Goal: Check status

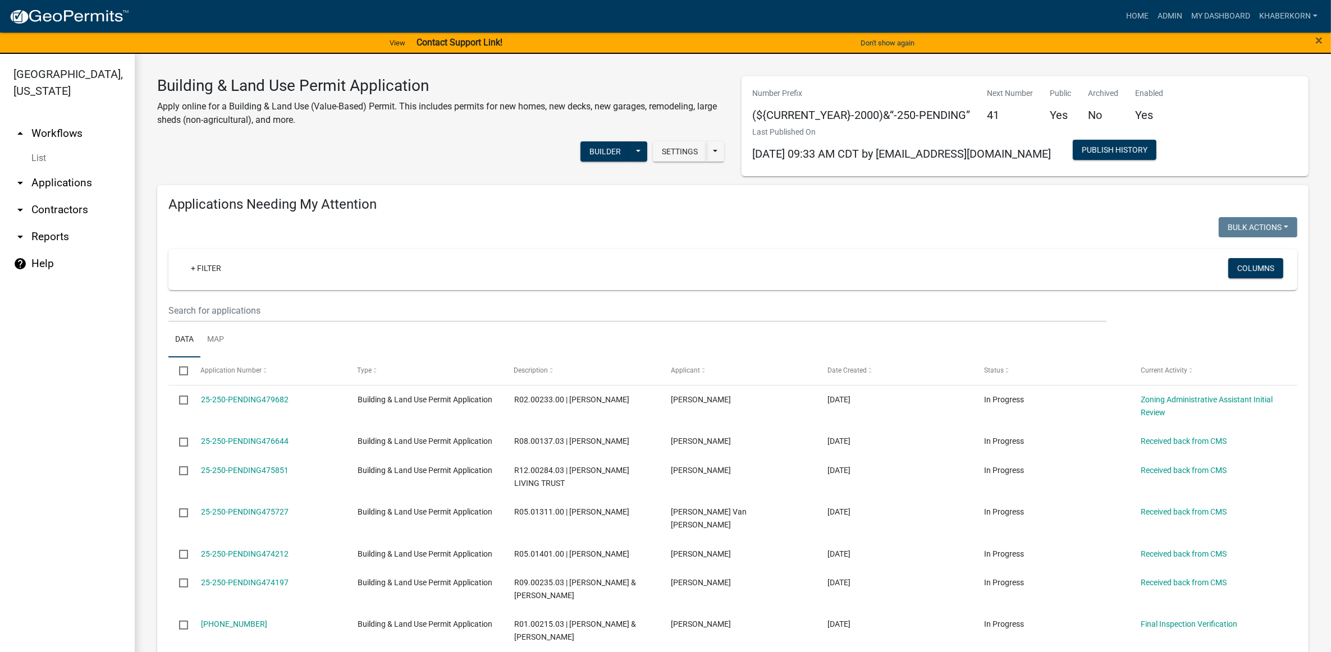
scroll to position [632, 0]
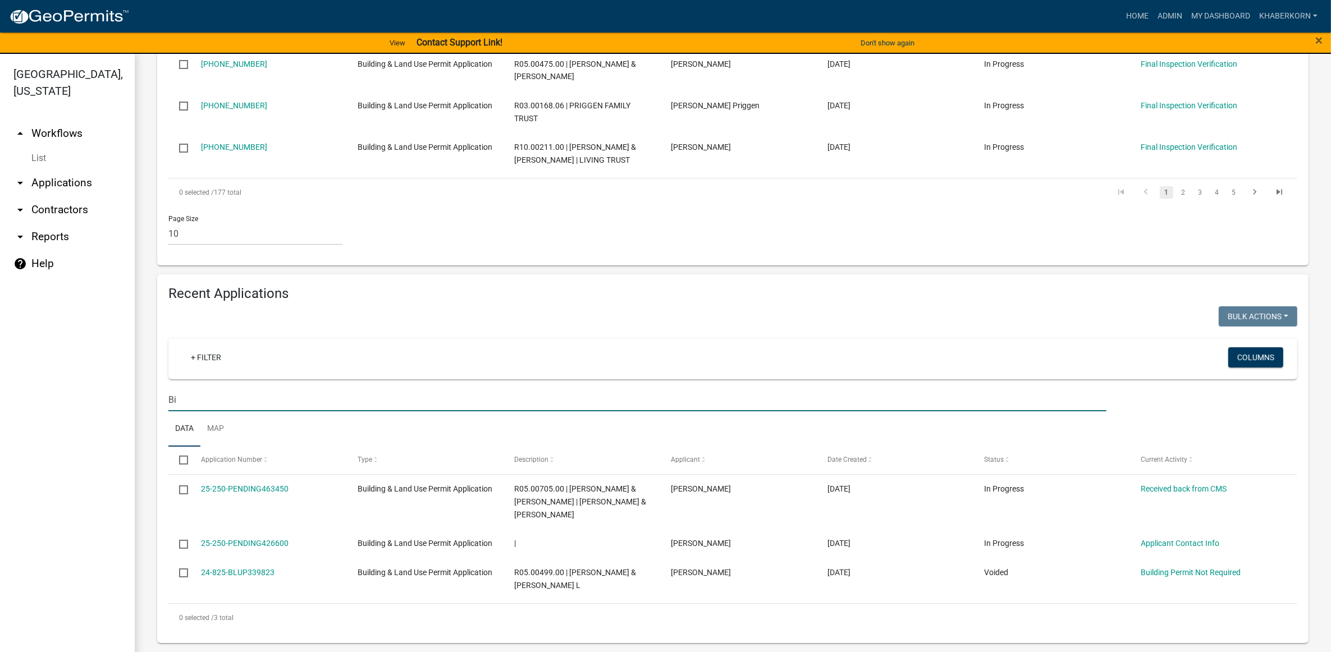
type input "B"
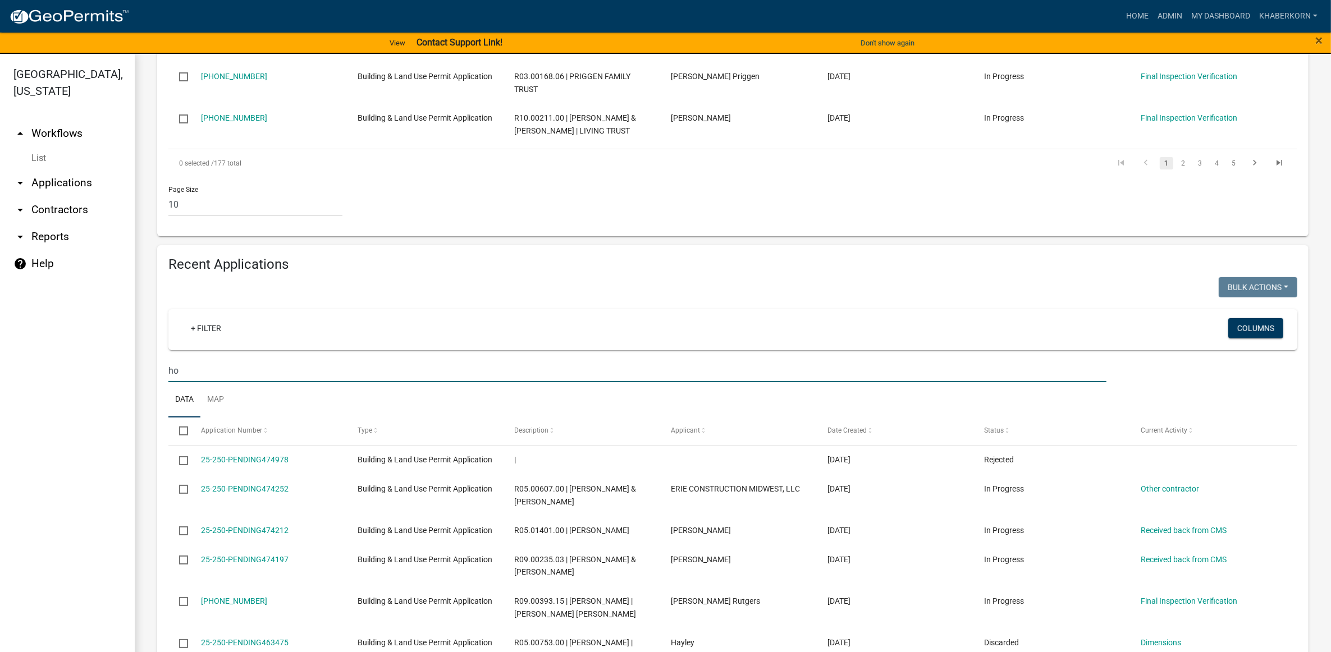
type input "h"
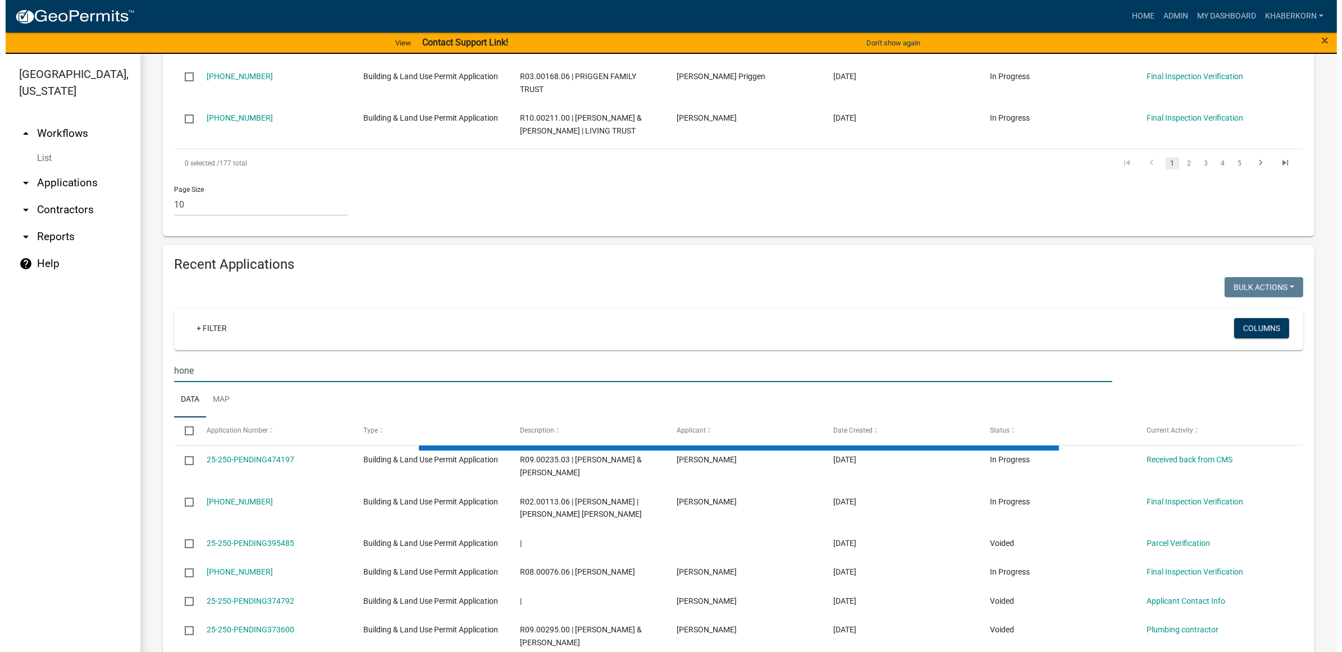
scroll to position [586, 0]
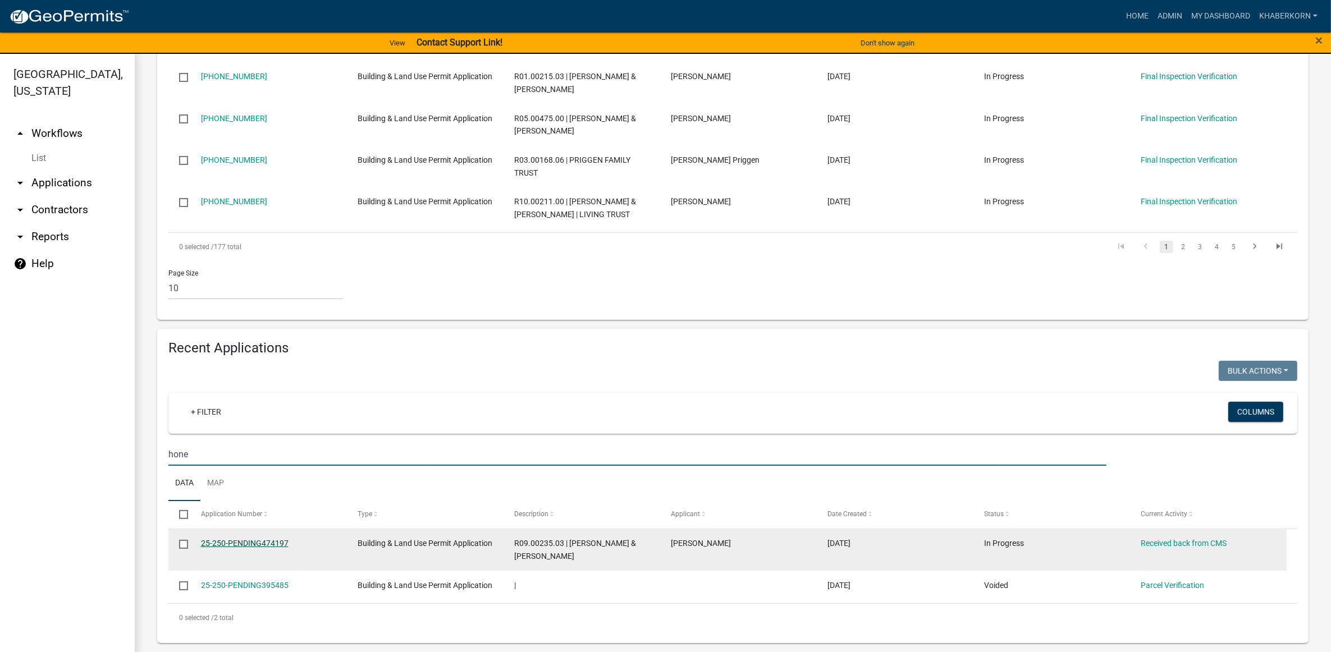
type input "hone"
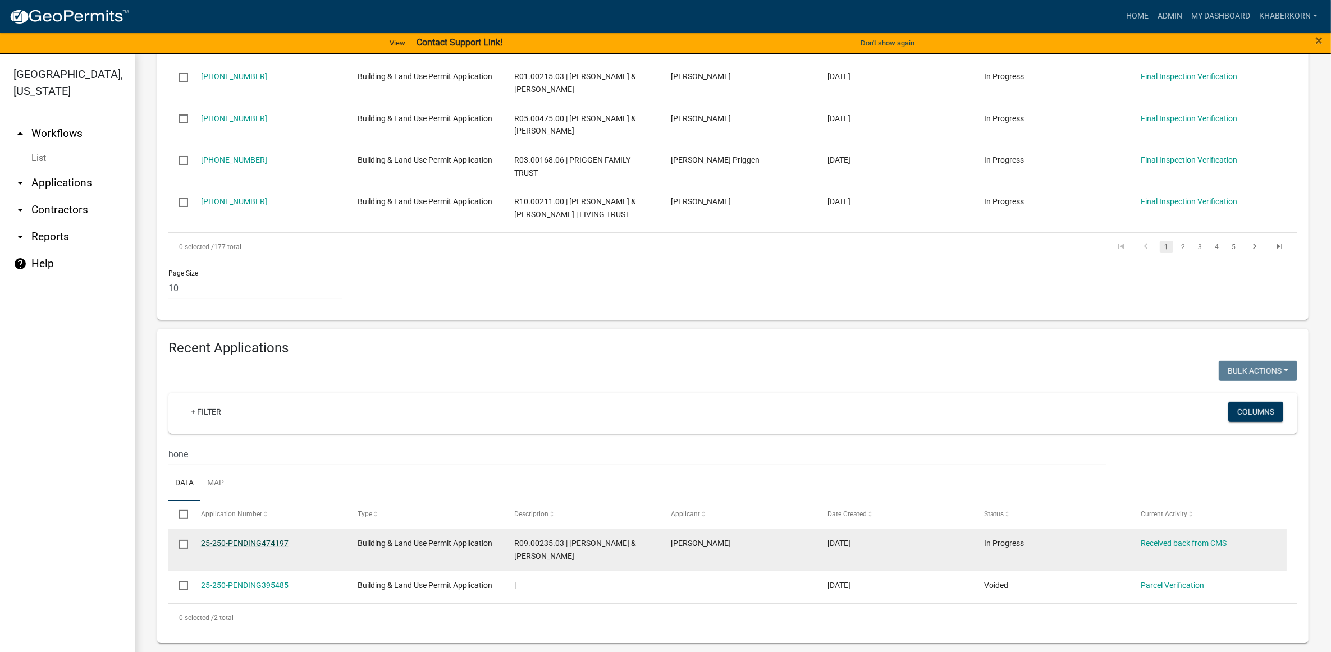
click at [257, 539] on link "25-250-PENDING474197" at bounding box center [245, 543] width 88 height 9
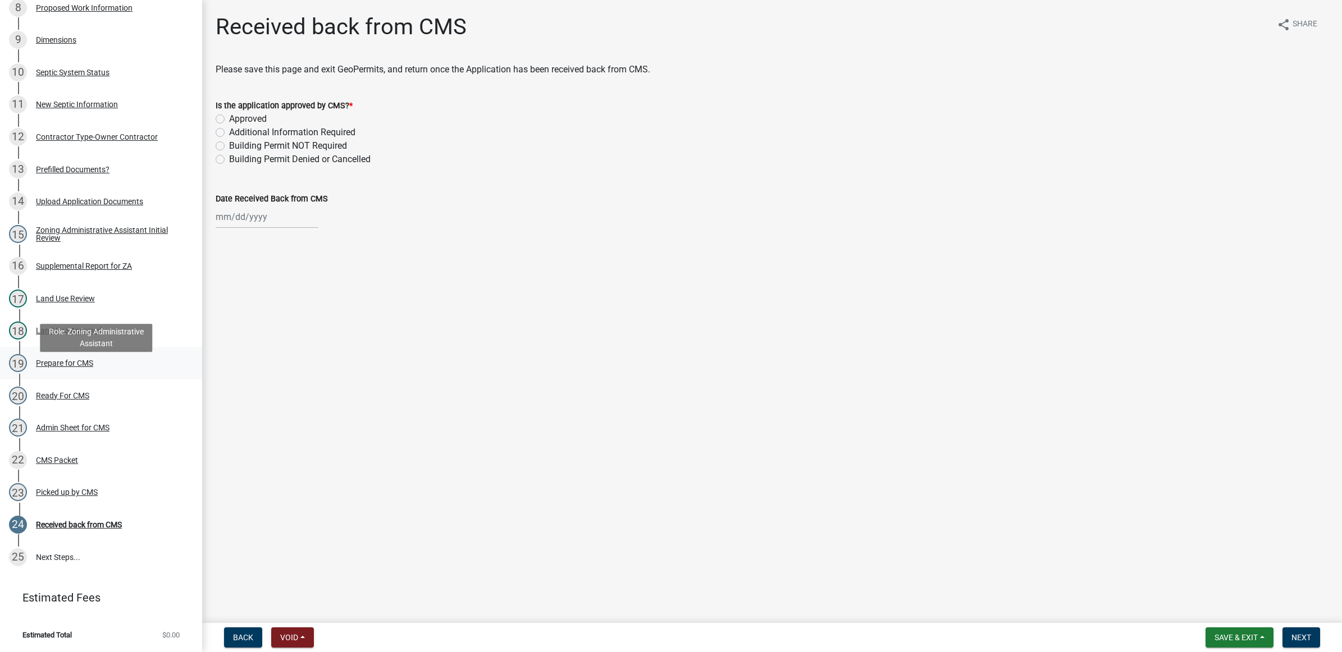
scroll to position [241, 0]
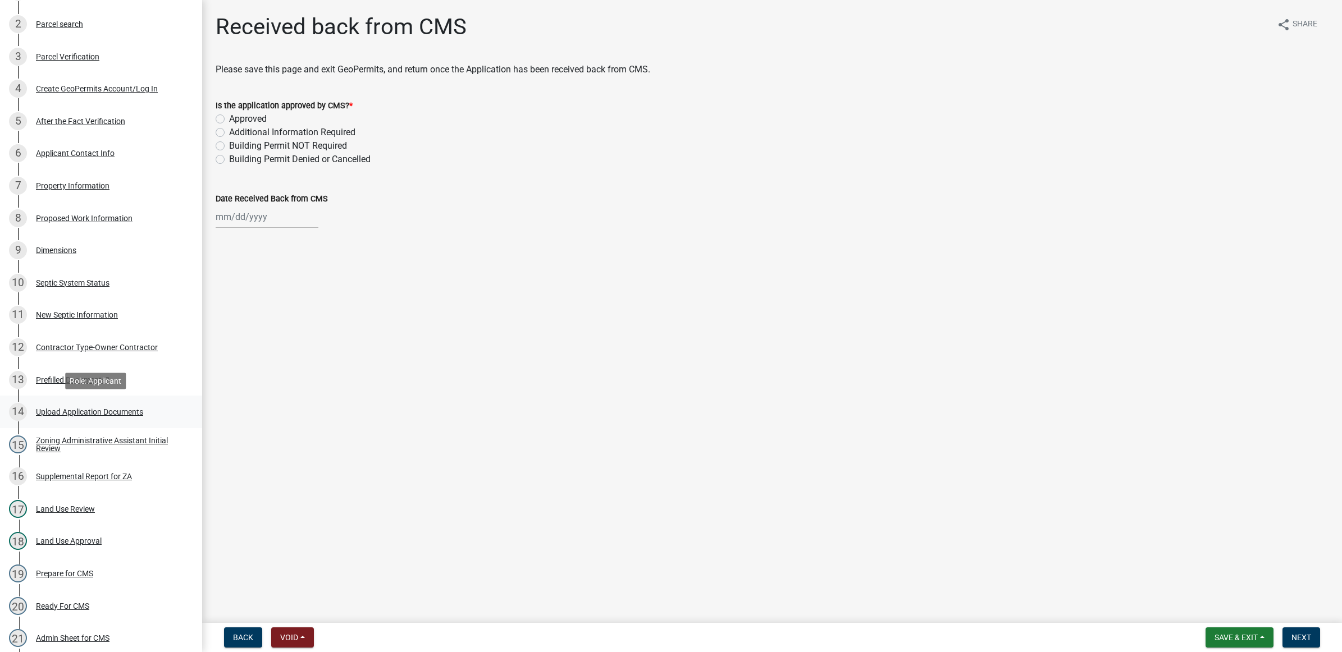
click at [62, 410] on div "Upload Application Documents" at bounding box center [89, 412] width 107 height 8
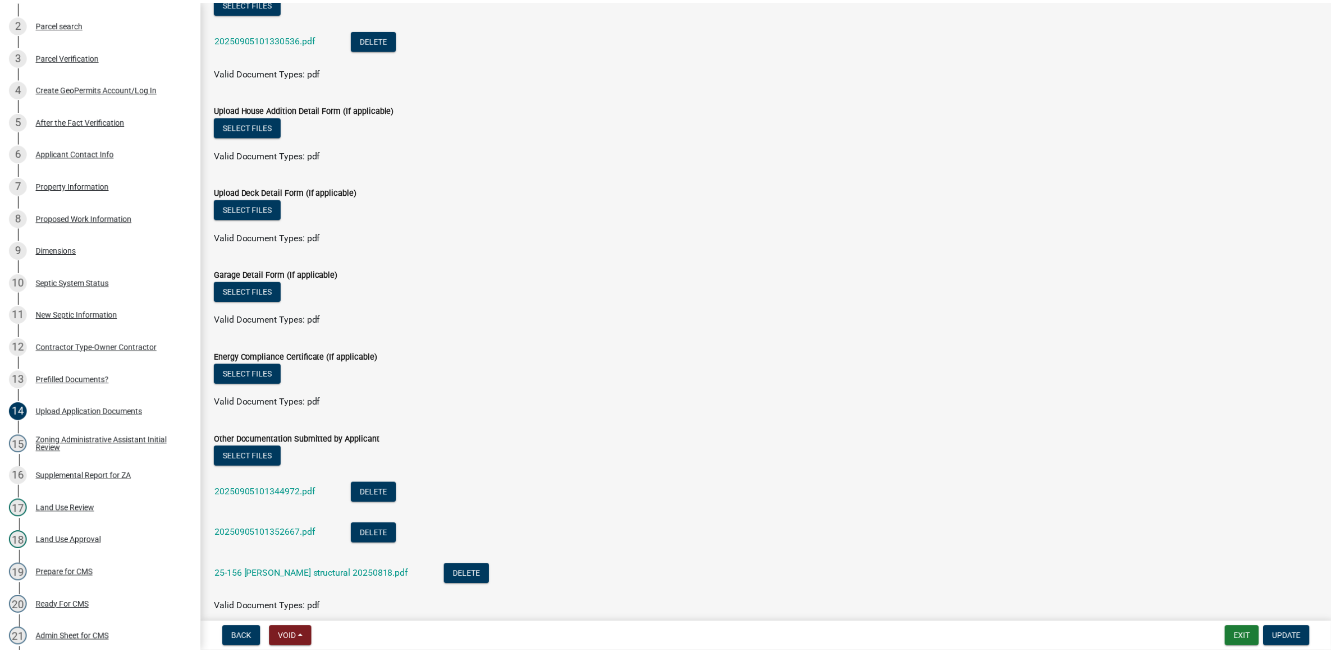
scroll to position [545, 0]
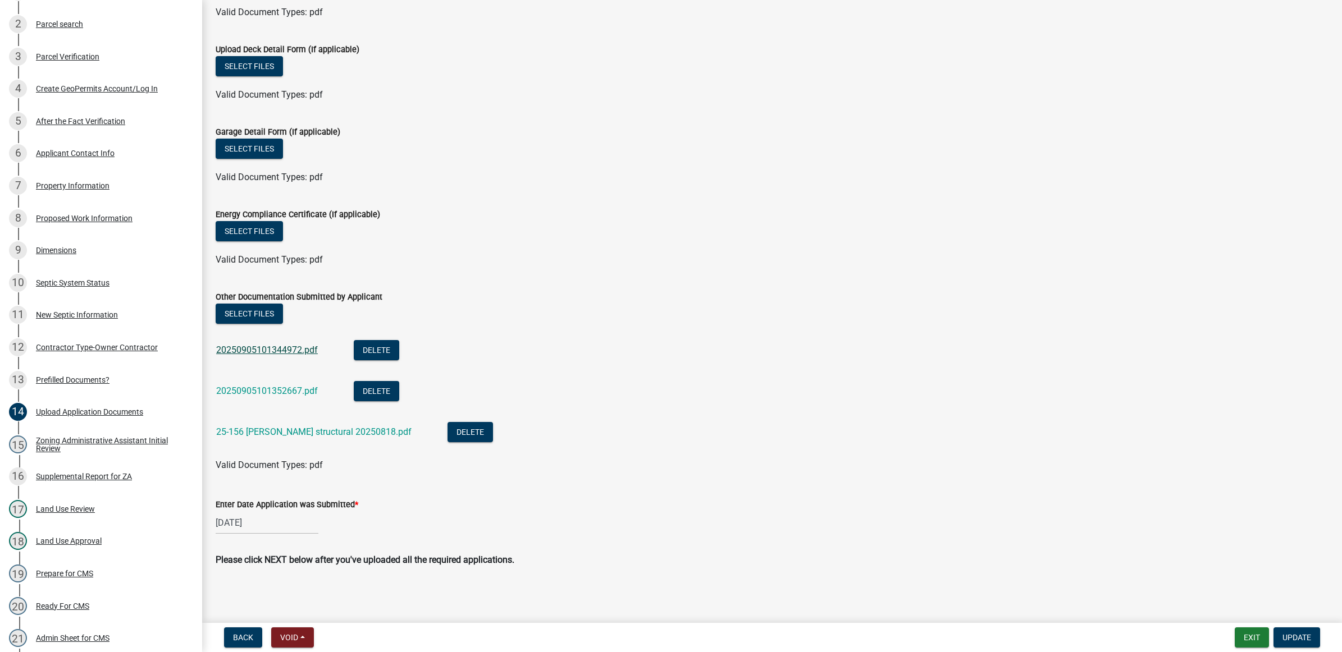
click at [247, 350] on link "20250905101344972.pdf" at bounding box center [267, 350] width 102 height 11
click at [248, 428] on link "25-156 [PERSON_NAME] structural 20250818.pdf" at bounding box center [313, 432] width 195 height 11
click at [1255, 641] on button "Exit" at bounding box center [1252, 638] width 34 height 20
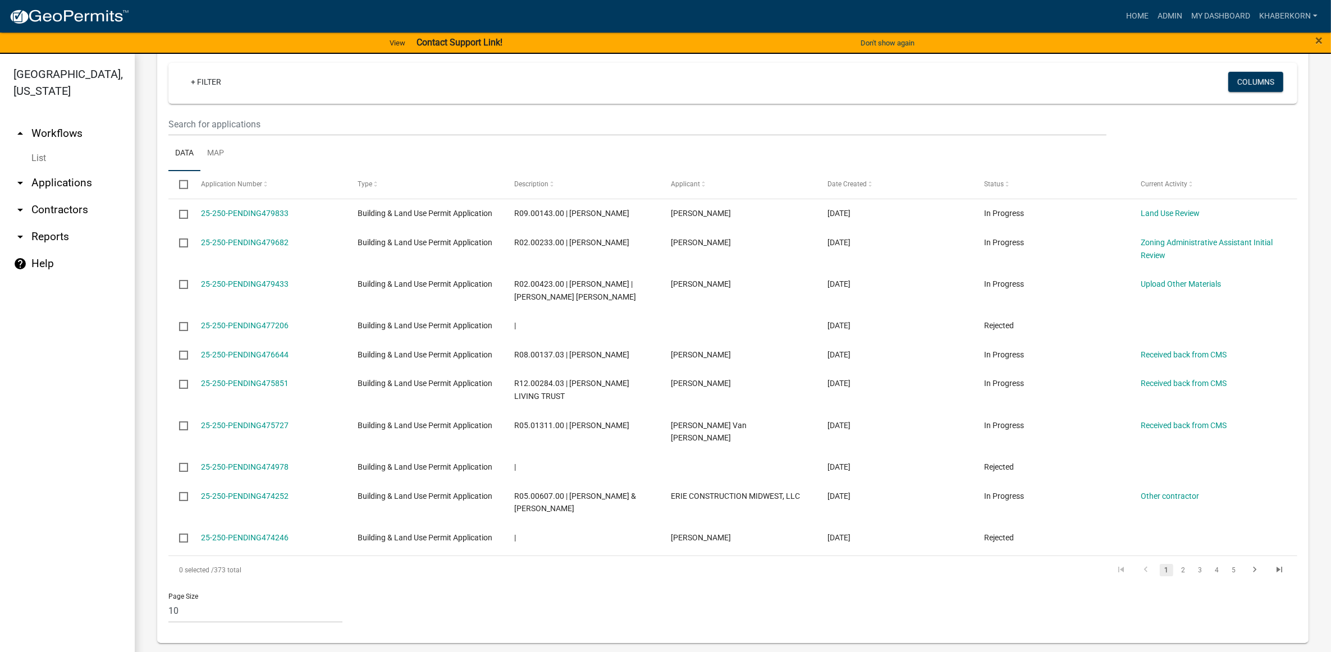
scroll to position [967, 0]
